Goal: Task Accomplishment & Management: Use online tool/utility

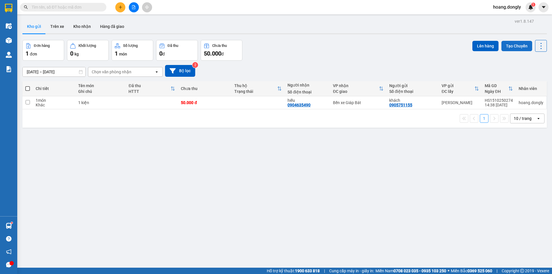
drag, startPoint x: 516, startPoint y: 46, endPoint x: 511, endPoint y: 46, distance: 4.3
click at [514, 46] on button "Tạo Chuyến" at bounding box center [517, 46] width 31 height 10
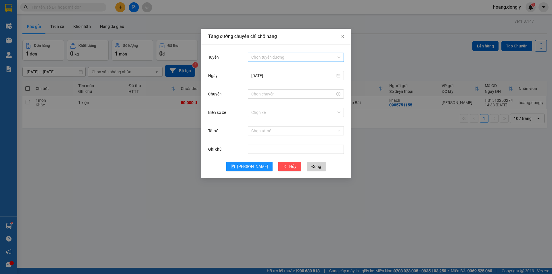
click at [282, 54] on input "Tuyến" at bounding box center [293, 57] width 85 height 9
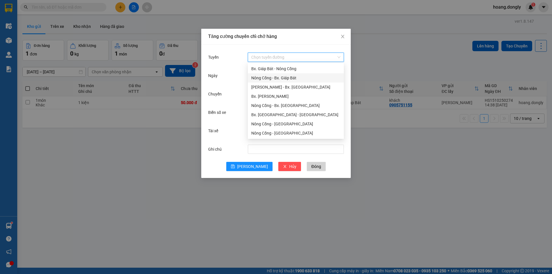
click at [272, 77] on div "Nông Cống - Bx. Giáp Bát" at bounding box center [295, 78] width 89 height 6
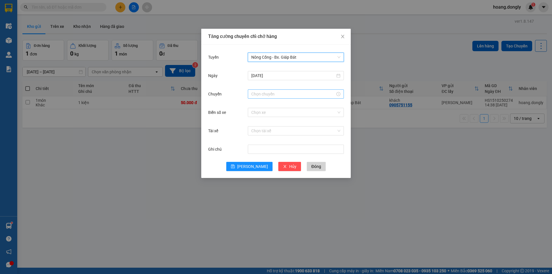
click at [268, 94] on input "Chuyến" at bounding box center [293, 94] width 84 height 6
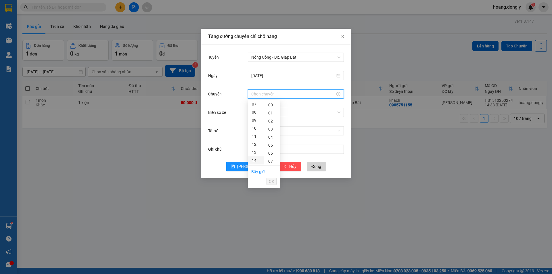
scroll to position [58, 0]
click at [255, 141] on div "15" at bounding box center [256, 139] width 16 height 8
click at [272, 141] on div "40" at bounding box center [272, 139] width 16 height 8
type input "15:40"
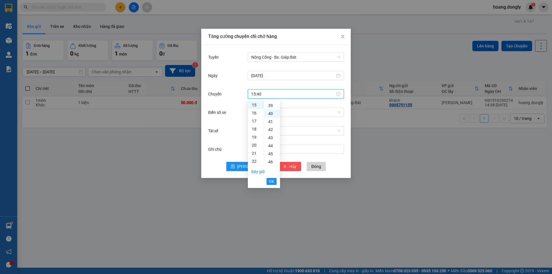
scroll to position [322, 0]
click at [272, 182] on span "OK" at bounding box center [271, 181] width 5 height 6
click at [263, 114] on input "Biển số xe" at bounding box center [293, 112] width 85 height 9
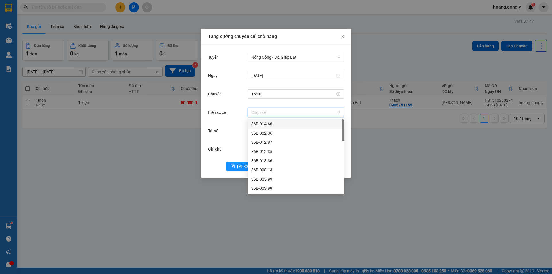
type input "3"
type input "63"
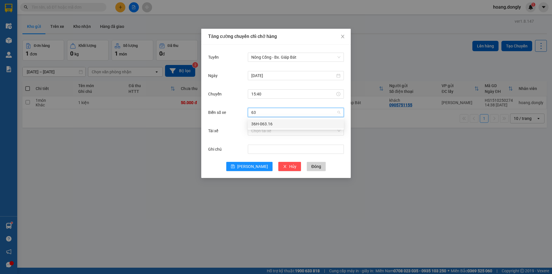
click at [267, 124] on div "36H-063.16" at bounding box center [295, 124] width 89 height 6
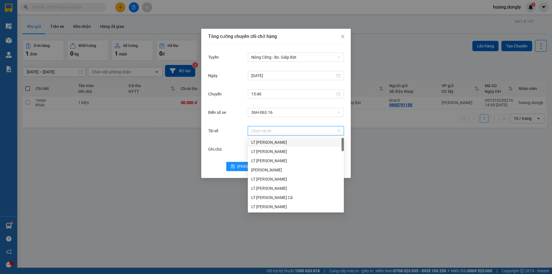
click at [266, 132] on input "Tài xế" at bounding box center [293, 131] width 85 height 9
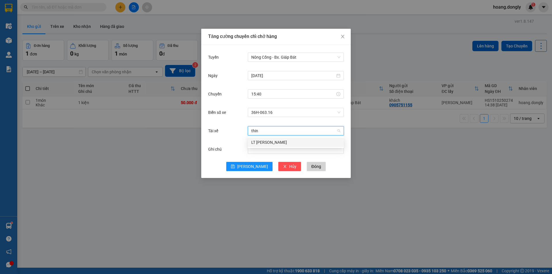
type input "thinh"
click at [262, 143] on div "LT [PERSON_NAME]" at bounding box center [295, 142] width 89 height 6
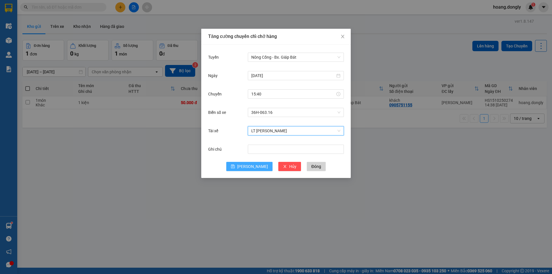
click at [250, 166] on span "[PERSON_NAME]" at bounding box center [252, 166] width 31 height 6
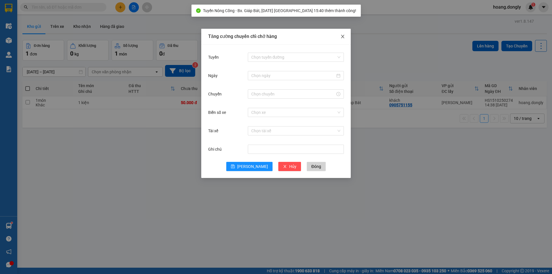
click at [341, 37] on icon "close" at bounding box center [343, 36] width 5 height 5
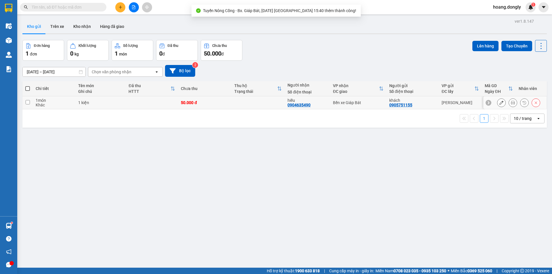
click at [147, 105] on td at bounding box center [152, 102] width 52 height 13
checkbox input "true"
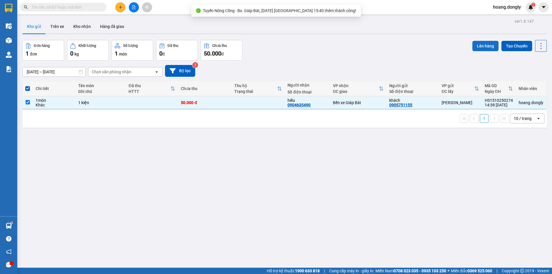
click at [480, 44] on button "Lên hàng" at bounding box center [486, 46] width 26 height 10
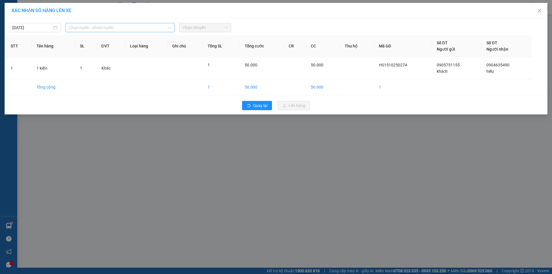
click at [134, 27] on span "Chọn tuyến - nhóm tuyến" at bounding box center [120, 27] width 102 height 9
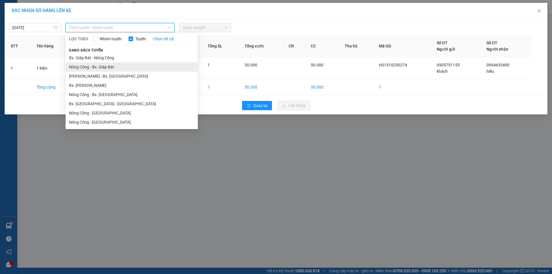
drag, startPoint x: 108, startPoint y: 65, endPoint x: 187, endPoint y: 48, distance: 80.6
click at [108, 66] on li "Nông Cống - Bx. Giáp Bát" at bounding box center [132, 66] width 132 height 9
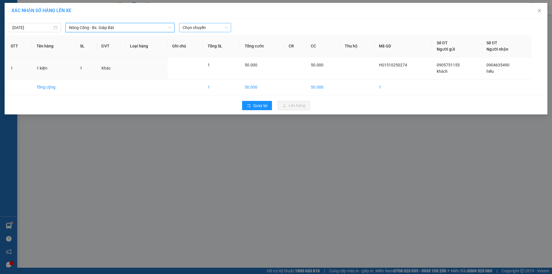
click at [206, 27] on span "Chọn chuyến" at bounding box center [205, 27] width 45 height 9
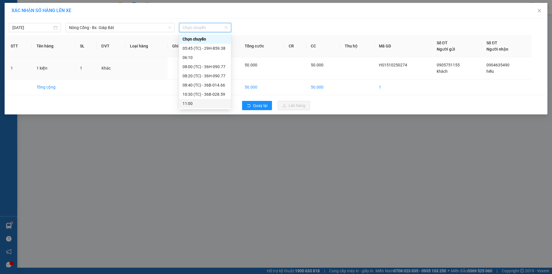
scroll to position [37, 0]
click at [207, 103] on div "15:40 (TC) - 36H-063.16" at bounding box center [205, 103] width 45 height 6
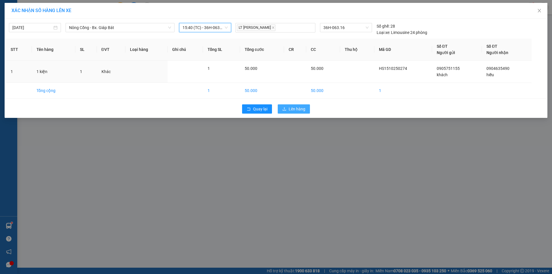
click at [297, 111] on span "Lên hàng" at bounding box center [297, 109] width 17 height 6
